Goal: Navigation & Orientation: Find specific page/section

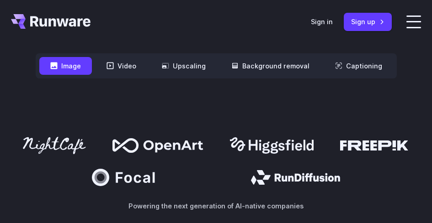
scroll to position [502, 0]
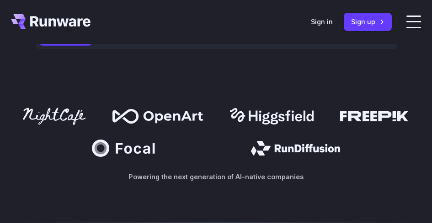
click at [126, 29] on button "Video" at bounding box center [121, 37] width 52 height 18
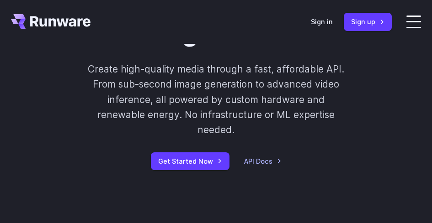
scroll to position [0, 0]
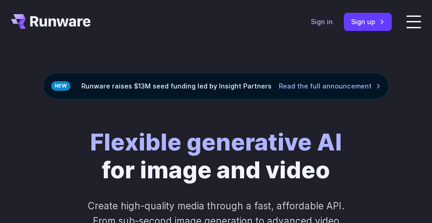
click at [332, 25] on link "Sign in" at bounding box center [321, 21] width 22 height 11
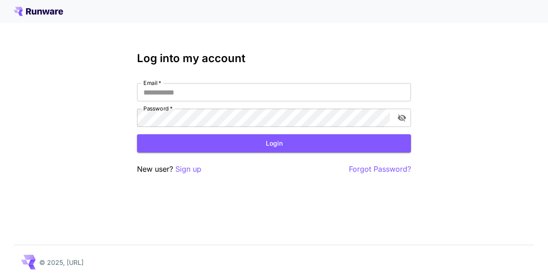
type input "********"
click at [249, 145] on button "Login" at bounding box center [274, 143] width 274 height 19
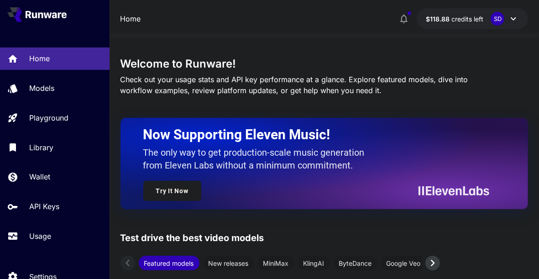
click at [48, 88] on p "Models" at bounding box center [41, 88] width 25 height 11
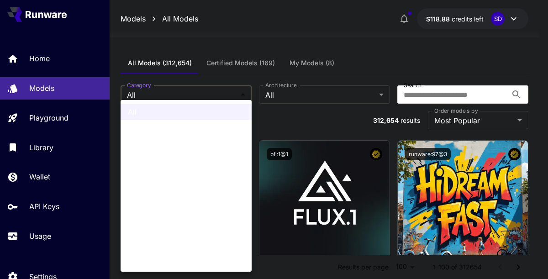
click at [148, 239] on span "Video" at bounding box center [186, 243] width 116 height 11
type input "*****"
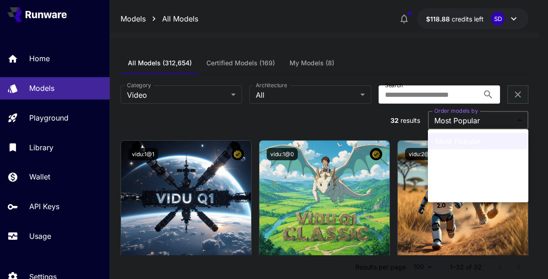
click at [484, 135] on li "Most Popular" at bounding box center [478, 141] width 100 height 16
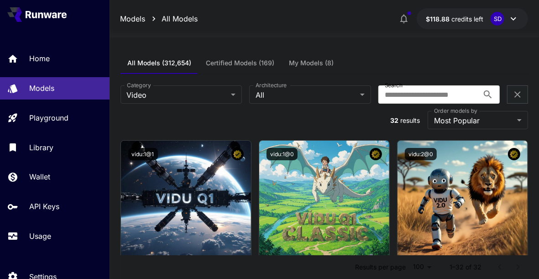
click at [50, 153] on link "Library" at bounding box center [55, 147] width 110 height 22
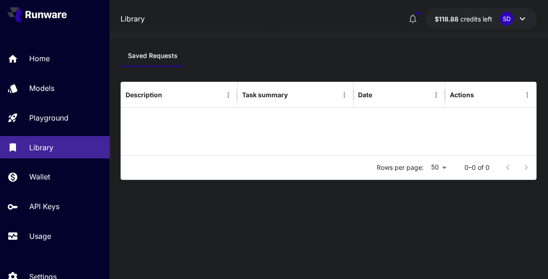
click at [42, 177] on p "Wallet" at bounding box center [39, 176] width 21 height 11
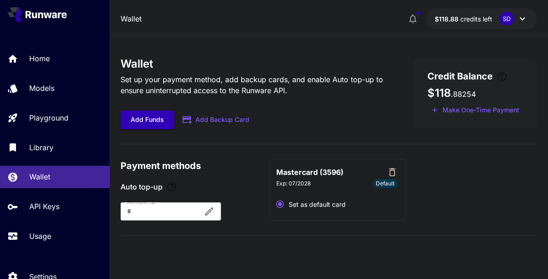
click at [47, 237] on p "Usage" at bounding box center [40, 236] width 22 height 11
